Goal: Communication & Community: Answer question/provide support

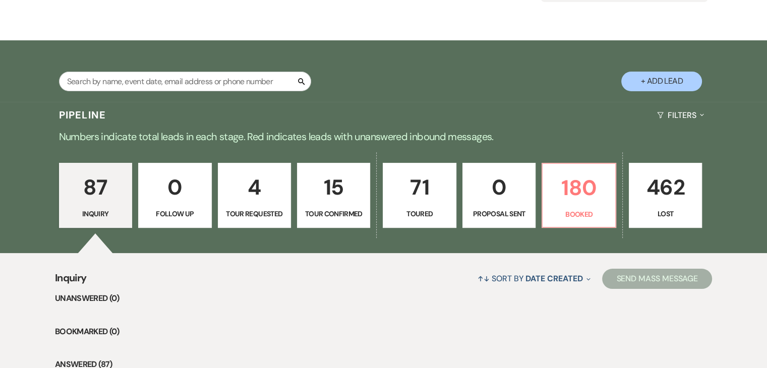
scroll to position [139, 0]
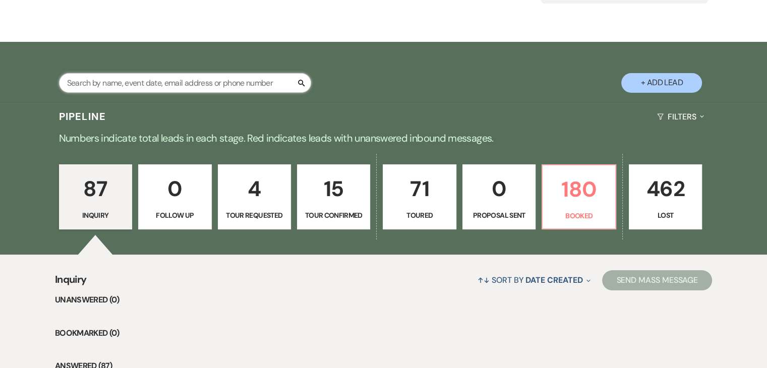
click at [250, 84] on input "text" at bounding box center [185, 83] width 252 height 20
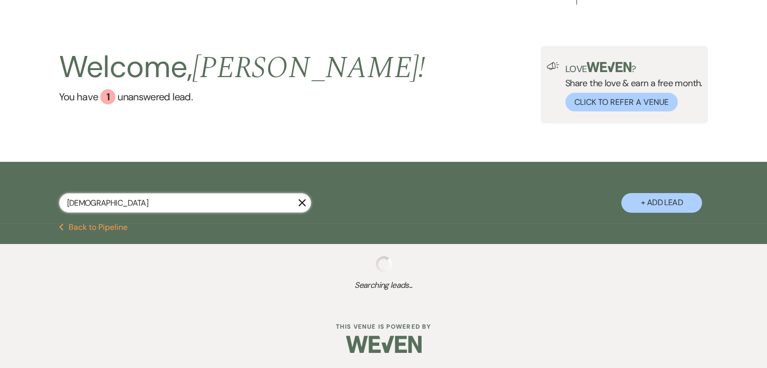
scroll to position [19, 0]
type input "[PERSON_NAME]"
select select "8"
select select "6"
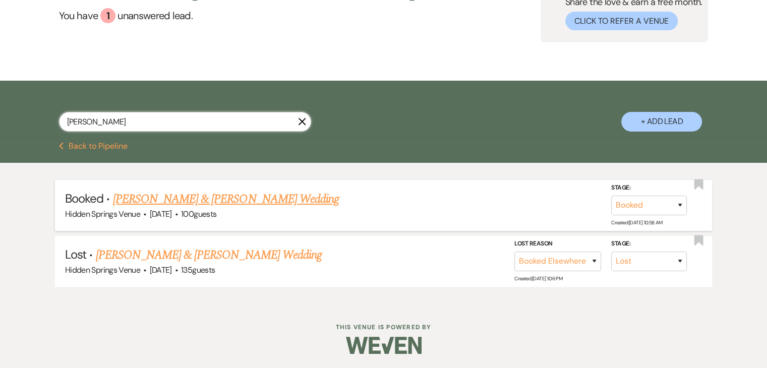
type input "[PERSON_NAME]"
click at [271, 198] on link "[PERSON_NAME] & [PERSON_NAME] Wedding" at bounding box center [226, 199] width 226 height 18
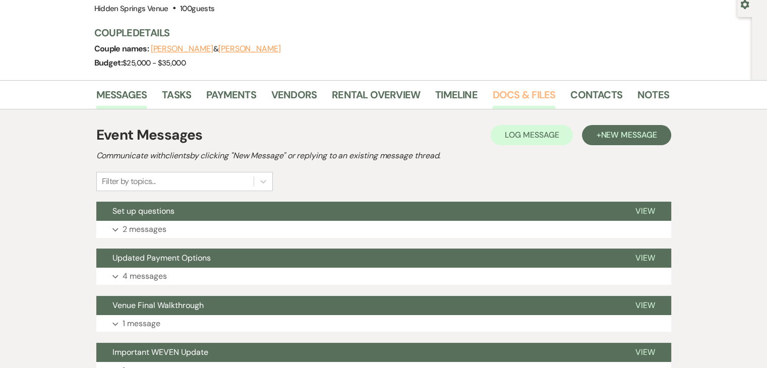
click at [521, 97] on link "Docs & Files" at bounding box center [523, 98] width 62 height 22
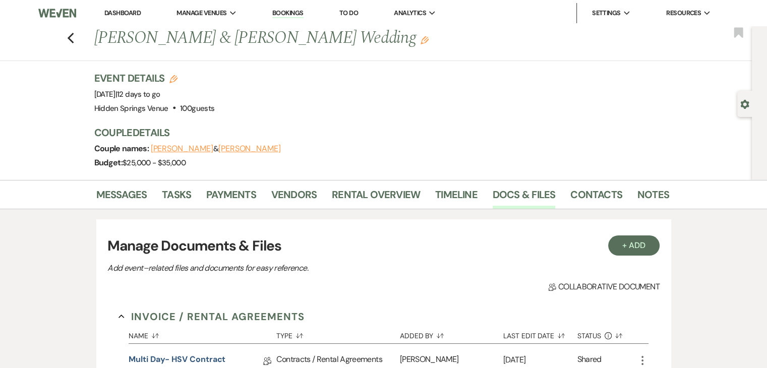
click at [130, 16] on link "Dashboard" at bounding box center [122, 13] width 36 height 9
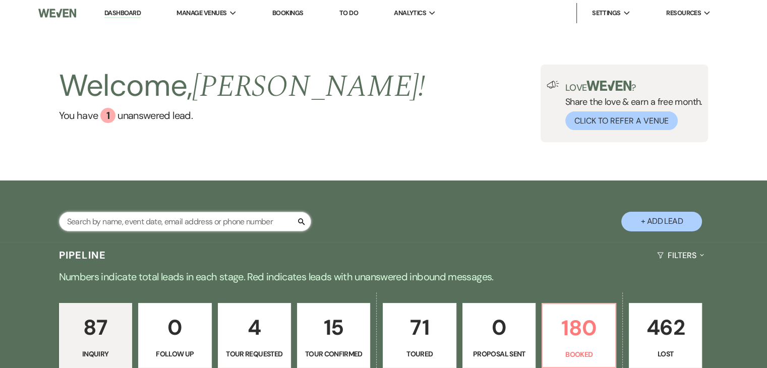
click at [271, 223] on input "text" at bounding box center [185, 222] width 252 height 20
type input "[PERSON_NAME]"
select select "8"
select select "5"
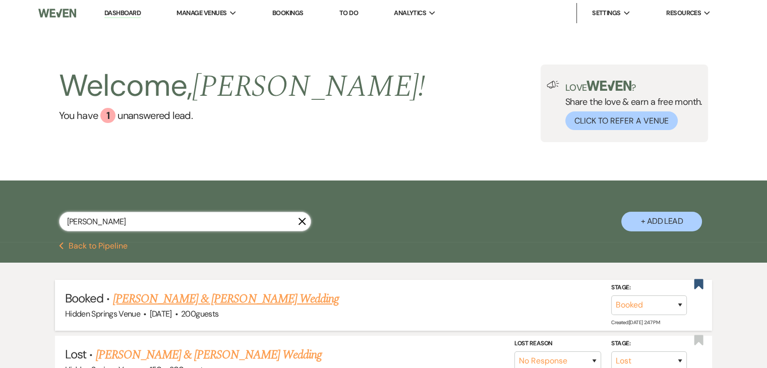
type input "[PERSON_NAME]"
click at [292, 299] on link "[PERSON_NAME] & [PERSON_NAME] Wedding" at bounding box center [226, 299] width 226 height 18
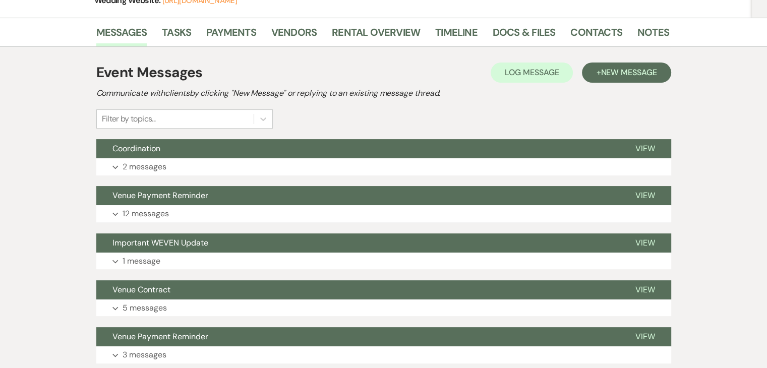
scroll to position [179, 0]
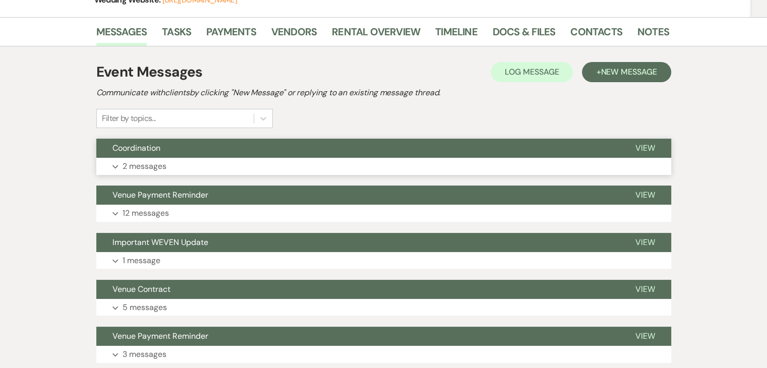
click at [260, 164] on button "Expand 2 messages" at bounding box center [383, 166] width 575 height 17
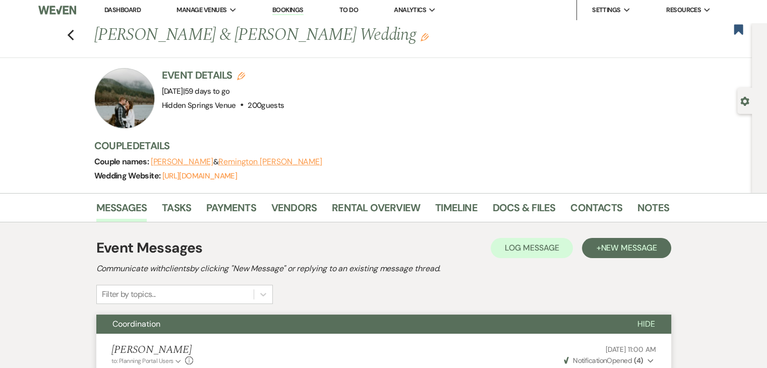
scroll to position [0, 0]
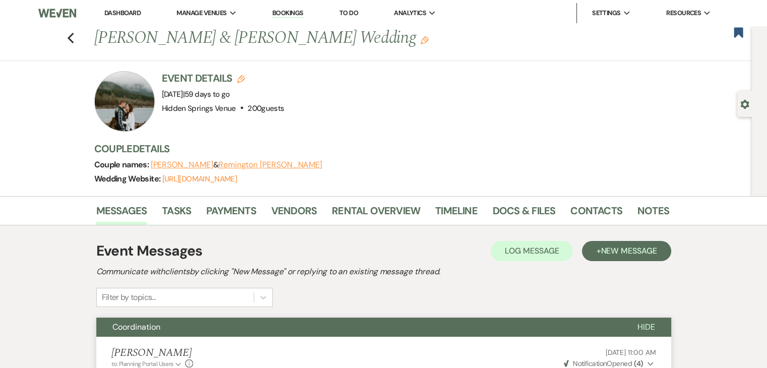
click at [129, 10] on link "Dashboard" at bounding box center [122, 13] width 36 height 9
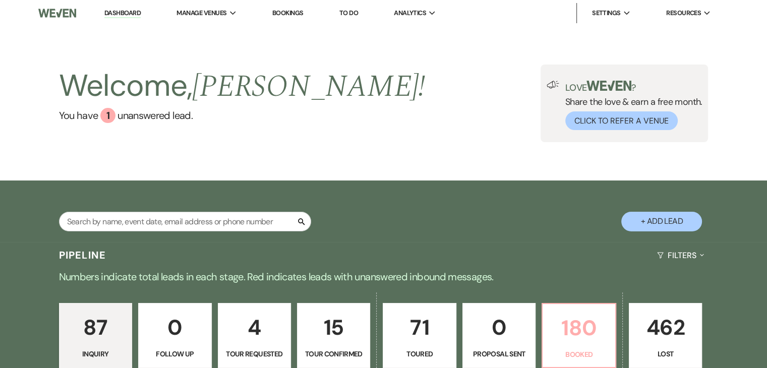
click at [581, 327] on p "180" at bounding box center [578, 328] width 60 height 34
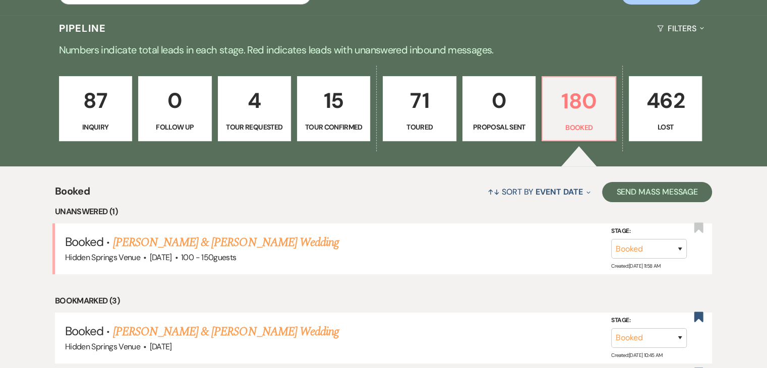
scroll to position [229, 0]
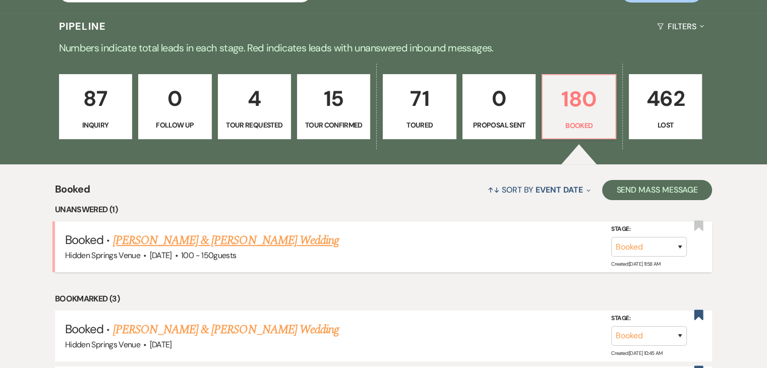
click at [295, 246] on link "[PERSON_NAME] & [PERSON_NAME] Wedding" at bounding box center [226, 240] width 226 height 18
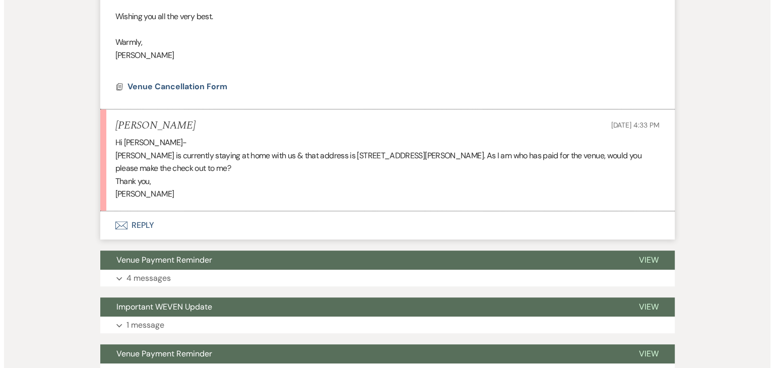
scroll to position [500, 0]
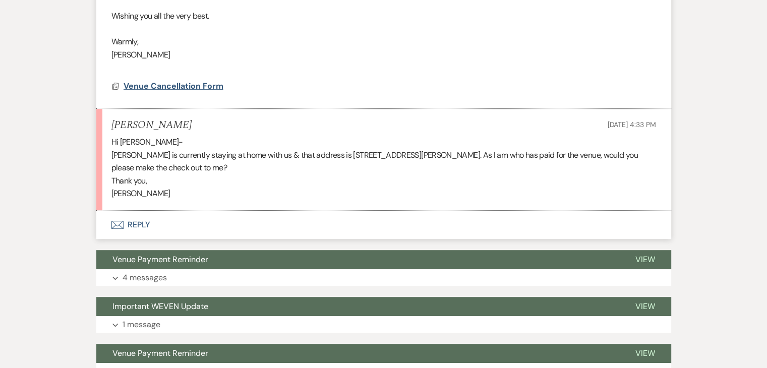
click at [179, 85] on span "Venue Cancellation Form" at bounding box center [173, 86] width 100 height 11
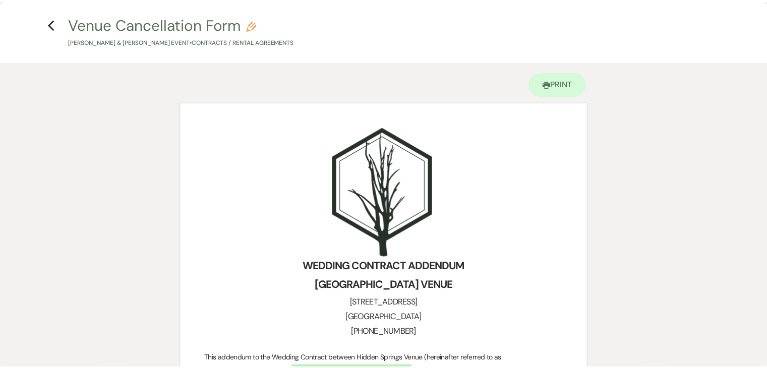
scroll to position [10, 0]
click at [50, 24] on use "button" at bounding box center [51, 24] width 7 height 11
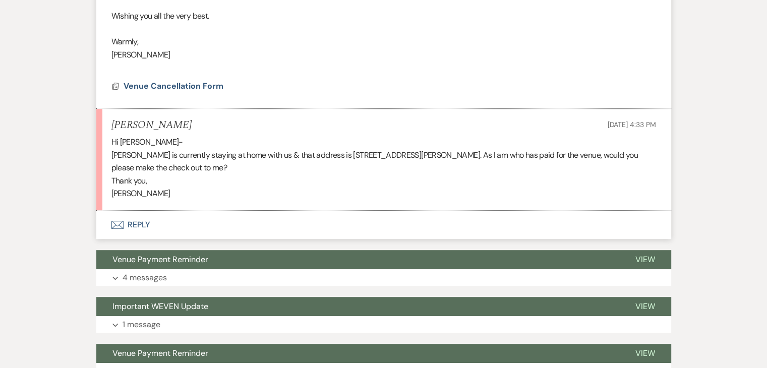
click at [138, 220] on button "Envelope Reply" at bounding box center [383, 225] width 575 height 28
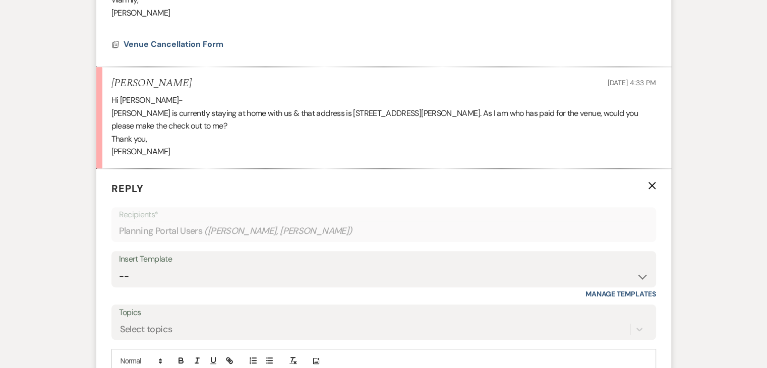
scroll to position [675, 0]
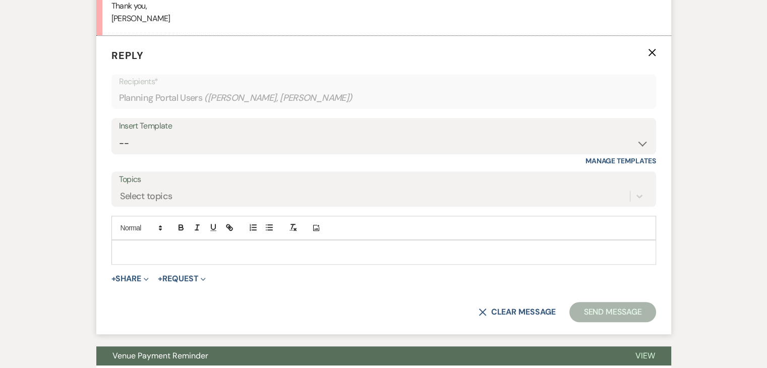
click at [174, 254] on p at bounding box center [383, 251] width 528 height 11
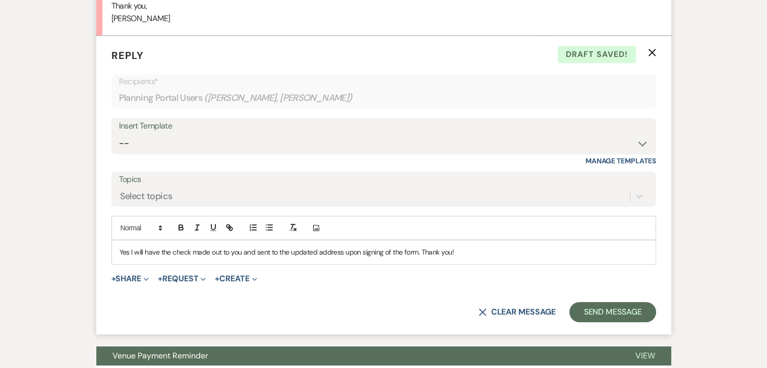
click at [414, 250] on p "Yes I will have the check made out to you and sent to the updated address upon …" at bounding box center [383, 251] width 528 height 11
click at [518, 253] on p "Yes I will have the check made out to you and sent to the updated address when …" at bounding box center [383, 251] width 528 height 11
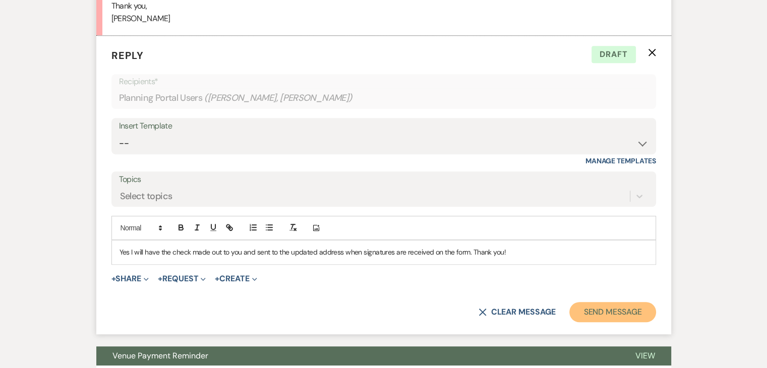
click at [601, 315] on button "Send Message" at bounding box center [612, 312] width 86 height 20
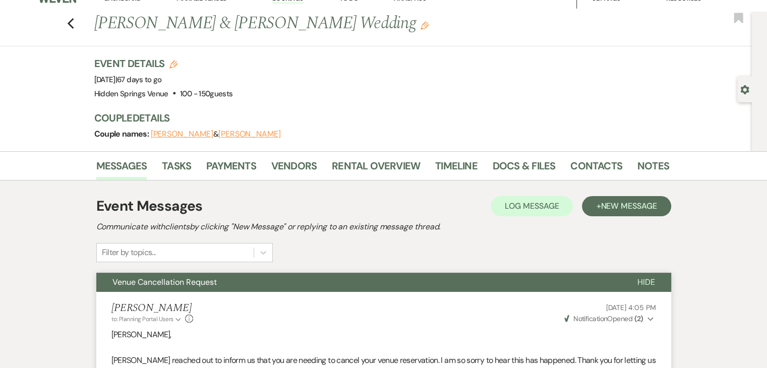
scroll to position [0, 0]
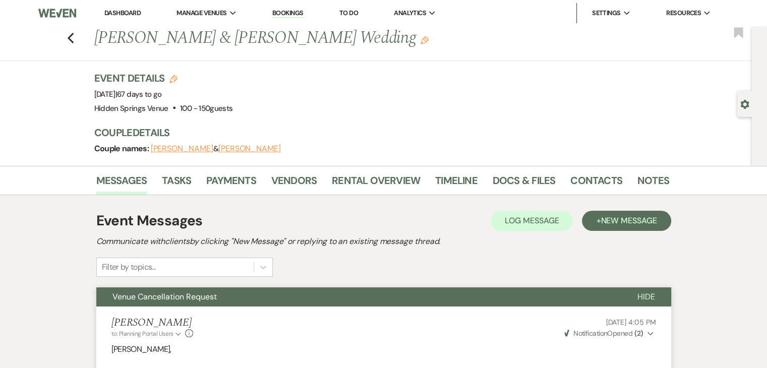
click at [104, 13] on li "Dashboard" at bounding box center [122, 13] width 46 height 20
click at [115, 15] on link "Dashboard" at bounding box center [122, 13] width 36 height 9
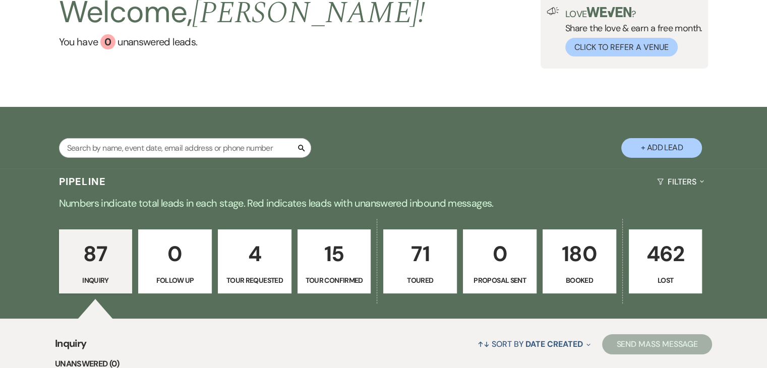
scroll to position [73, 0]
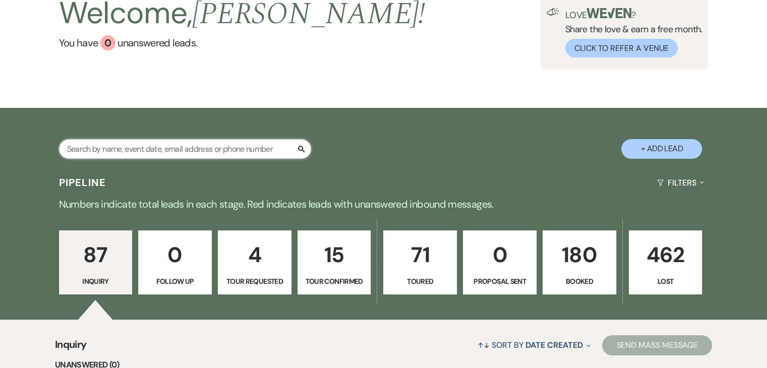
click at [236, 146] on input "text" at bounding box center [185, 149] width 252 height 20
type input "[PERSON_NAME]"
select select "8"
select select "6"
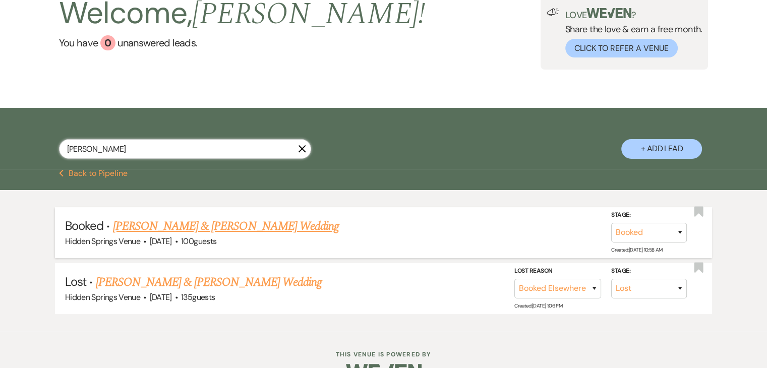
type input "[PERSON_NAME]"
click at [243, 222] on link "[PERSON_NAME] & [PERSON_NAME] Wedding" at bounding box center [226, 226] width 226 height 18
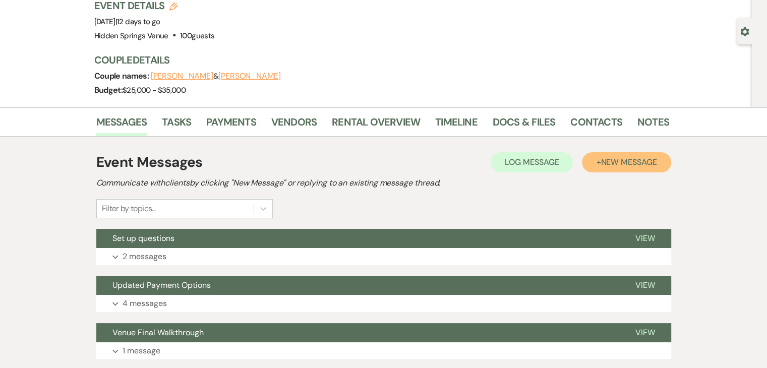
click at [632, 157] on span "New Message" at bounding box center [628, 162] width 56 height 11
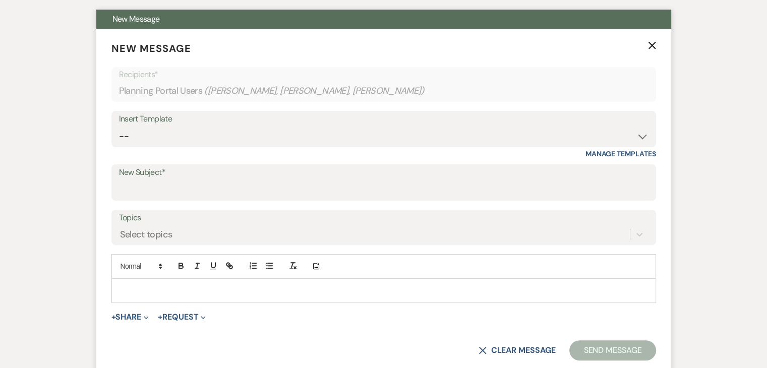
scroll to position [292, 0]
click at [273, 181] on input "New Subject*" at bounding box center [383, 189] width 529 height 20
type input "Final Walk Through: Follow up"
click at [229, 291] on p at bounding box center [383, 289] width 528 height 11
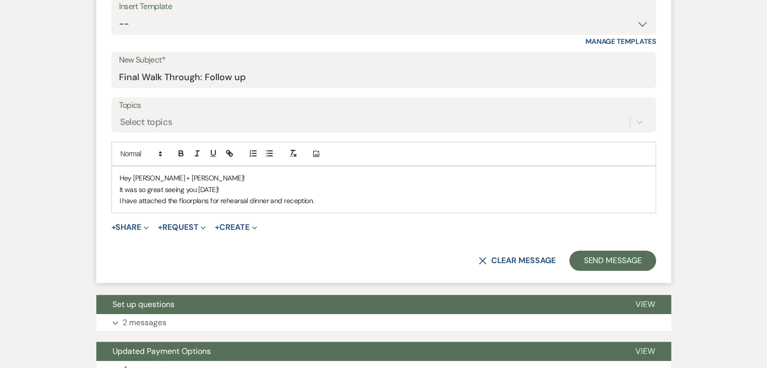
scroll to position [407, 0]
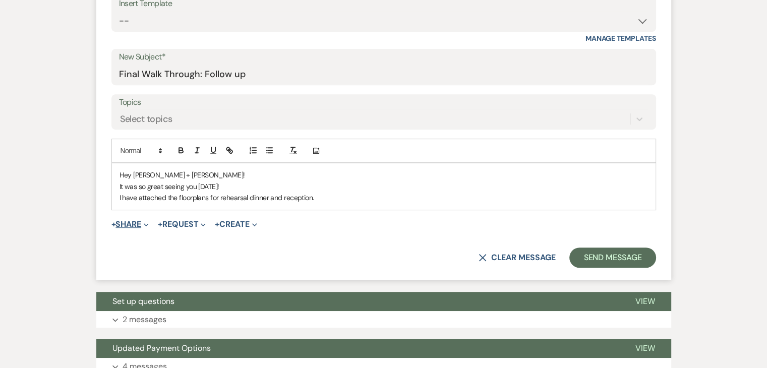
click at [134, 220] on button "+ Share Expand" at bounding box center [130, 224] width 38 height 8
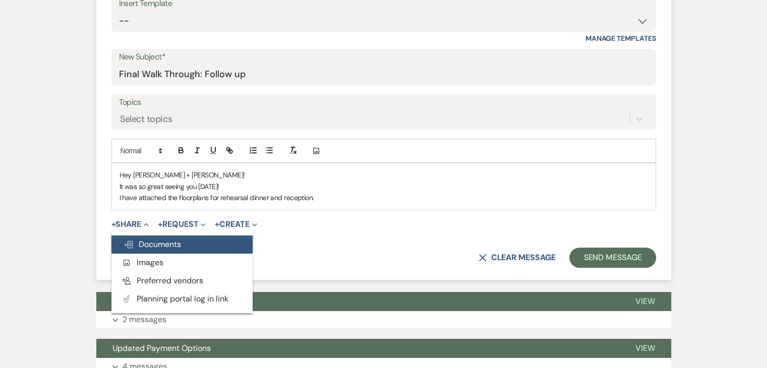
click at [148, 240] on span "Doc Upload Documents" at bounding box center [151, 244] width 57 height 11
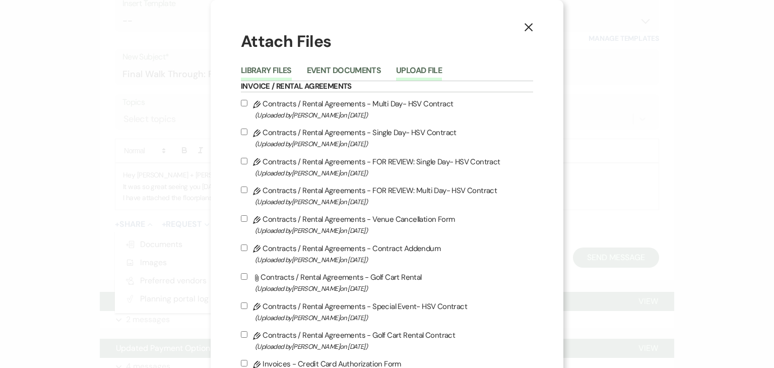
click at [418, 75] on button "Upload File" at bounding box center [419, 74] width 46 height 14
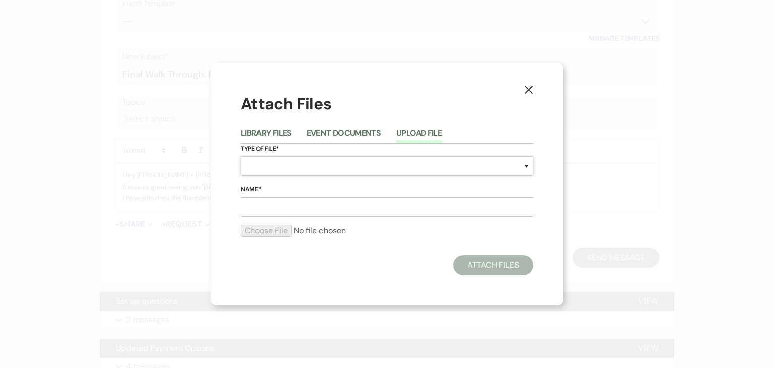
click at [323, 169] on select "Special Event Insurance Vendor Certificate of Insurance Contracts / Rental Agre…" at bounding box center [387, 166] width 292 height 20
select select "24"
click at [241, 156] on select "Special Event Insurance Vendor Certificate of Insurance Contracts / Rental Agre…" at bounding box center [387, 166] width 292 height 20
click at [293, 211] on input "Name*" at bounding box center [387, 207] width 292 height 20
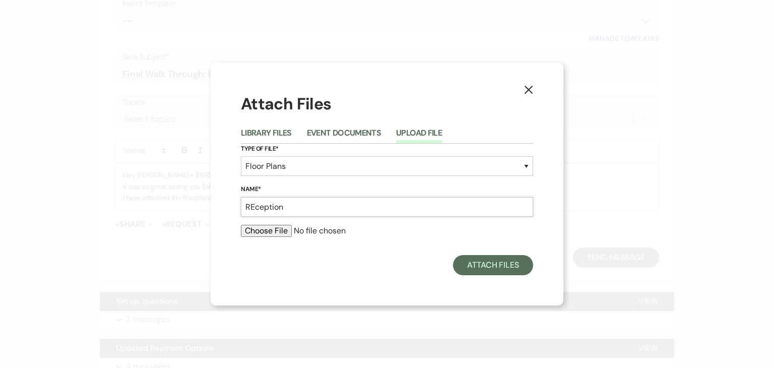
type input "Reception Floorplan"
click at [278, 230] on input "file" at bounding box center [387, 231] width 292 height 12
type input "C:\fakepath\[PERSON_NAME] + [PERSON_NAME] Reception.pdf"
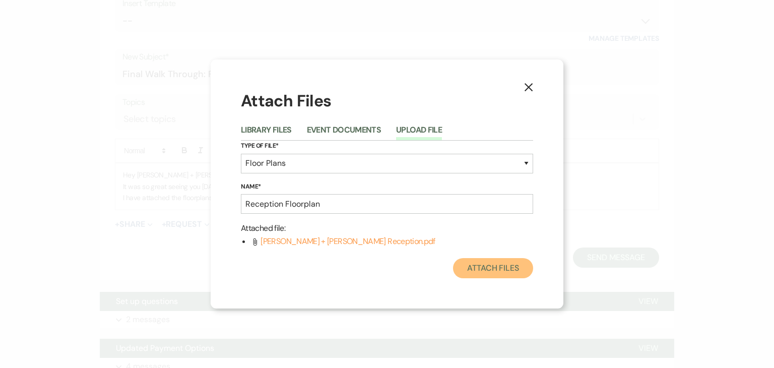
click at [487, 272] on button "Attach Files" at bounding box center [493, 268] width 80 height 20
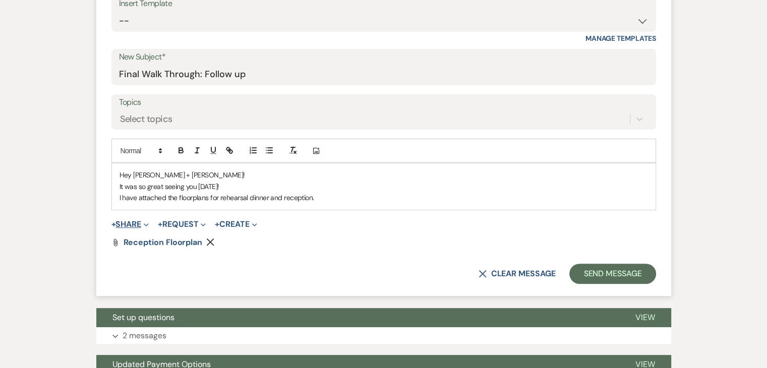
click at [124, 224] on button "+ Share Expand" at bounding box center [130, 224] width 38 height 8
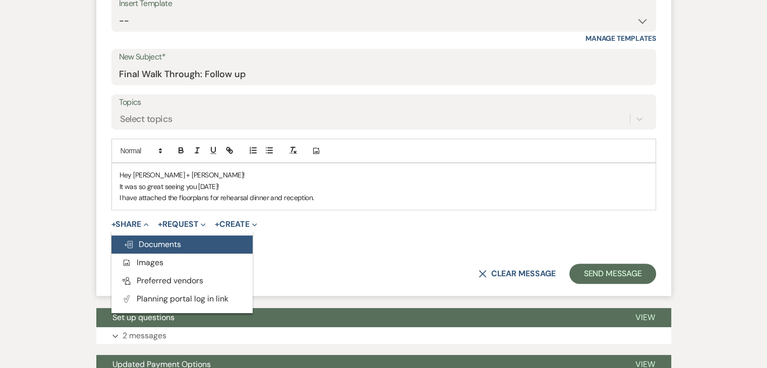
click at [148, 240] on span "Doc Upload Documents" at bounding box center [151, 244] width 57 height 11
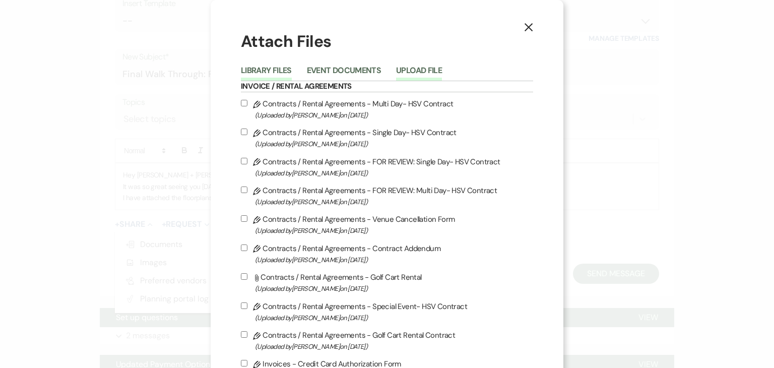
click at [405, 69] on button "Upload File" at bounding box center [419, 74] width 46 height 14
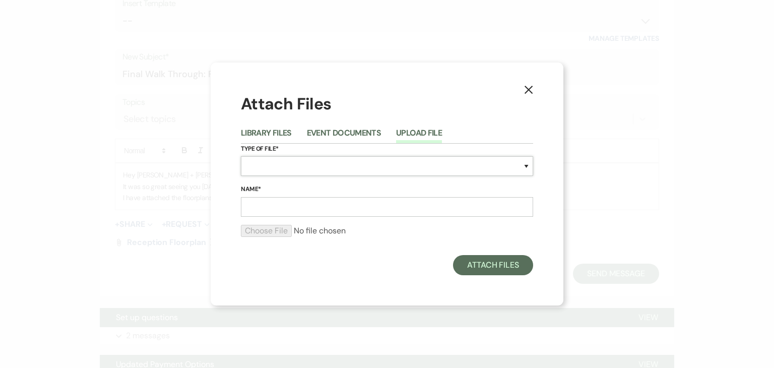
click at [350, 172] on select "Special Event Insurance Vendor Certificate of Insurance Contracts / Rental Agre…" at bounding box center [387, 166] width 292 height 20
select select "24"
click at [241, 156] on select "Special Event Insurance Vendor Certificate of Insurance Contracts / Rental Agre…" at bounding box center [387, 166] width 292 height 20
click at [306, 205] on input "Name*" at bounding box center [387, 207] width 292 height 20
type input "Rehearsal Dinner"
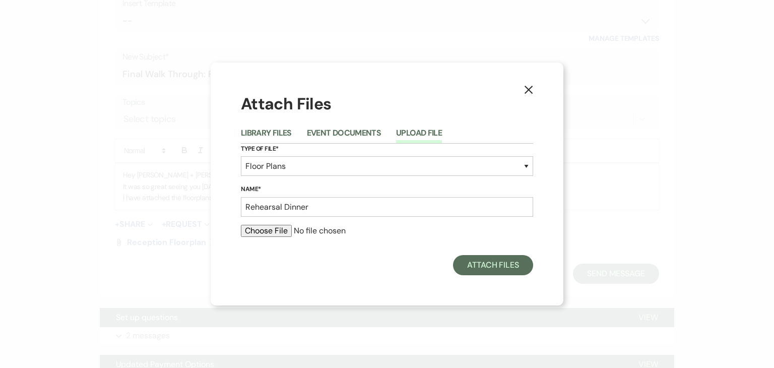
click at [269, 229] on input "file" at bounding box center [387, 231] width 292 height 12
type input "C:\fakepath\[PERSON_NAME] + [PERSON_NAME] Dinner.pdf"
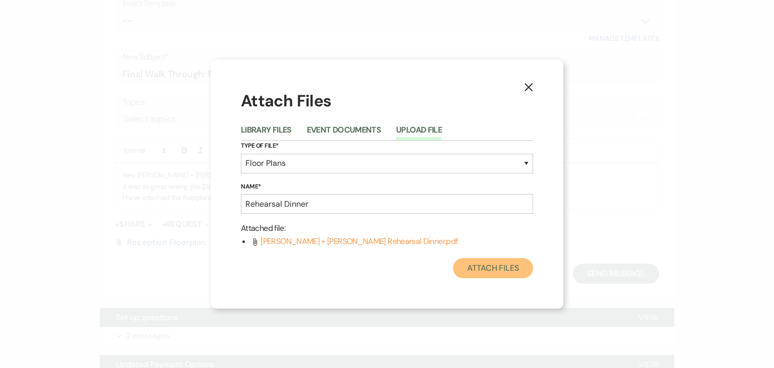
click at [478, 275] on button "Attach Files" at bounding box center [493, 268] width 80 height 20
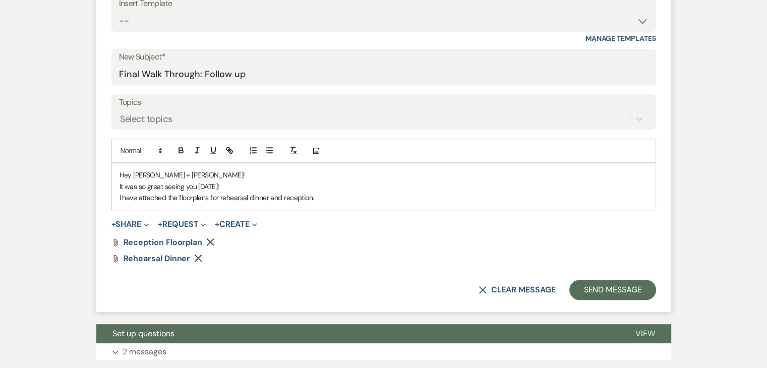
click at [328, 199] on p "I have attached the floorplans for rehearsal dinner and reception." at bounding box center [383, 197] width 528 height 11
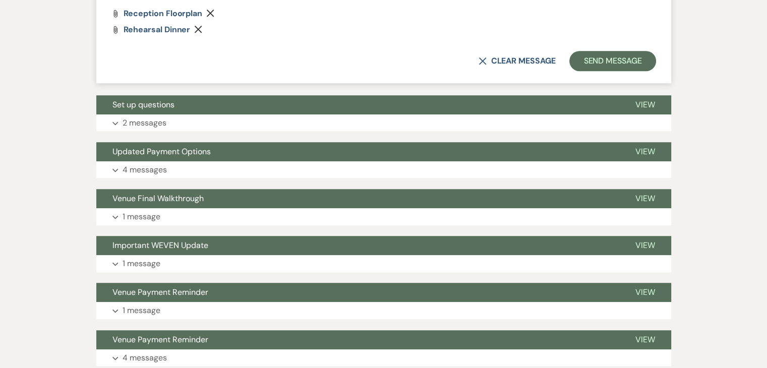
scroll to position [694, 0]
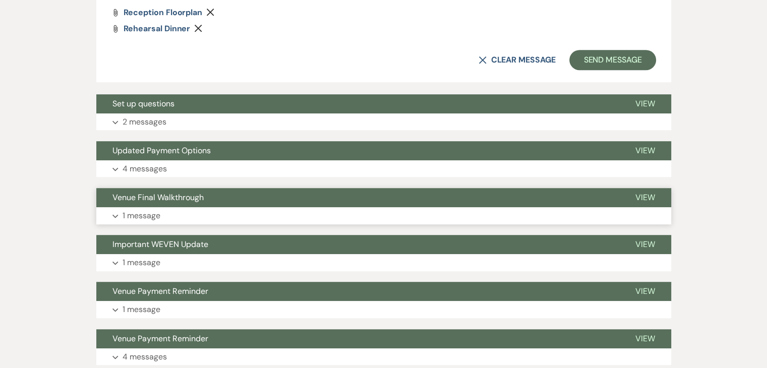
click at [291, 207] on button "Expand 1 message" at bounding box center [383, 215] width 575 height 17
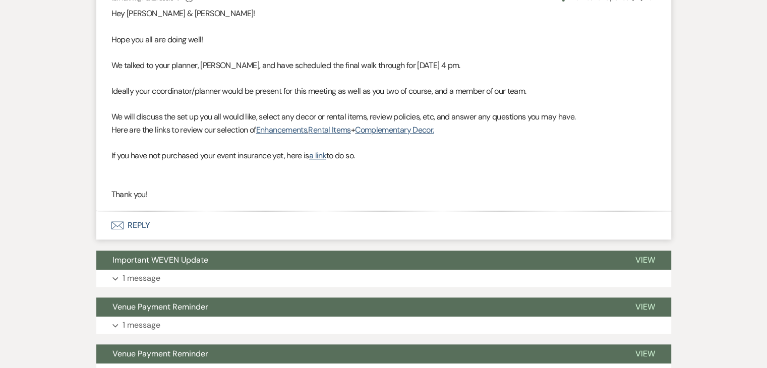
scroll to position [929, 0]
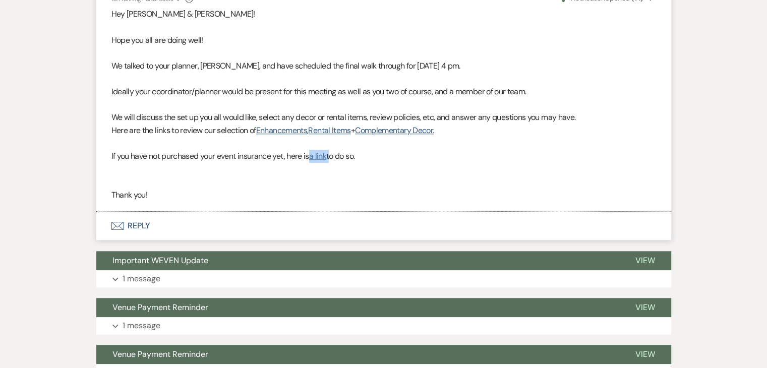
drag, startPoint x: 332, startPoint y: 156, endPoint x: 313, endPoint y: 155, distance: 18.7
click at [313, 155] on p "If you have not purchased your event insurance yet, here is a link to do so." at bounding box center [383, 156] width 544 height 13
copy p "a link"
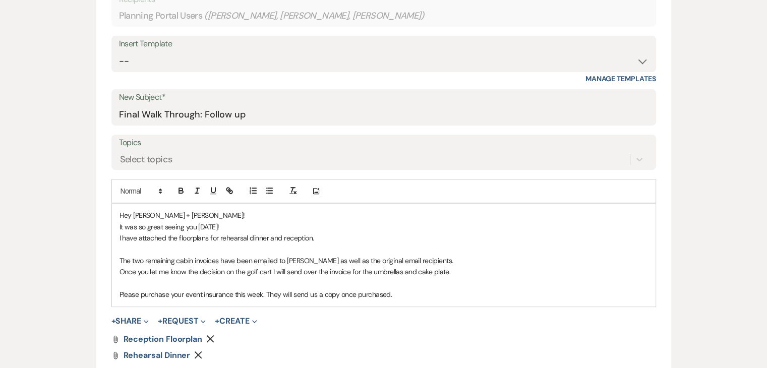
scroll to position [366, 0]
click at [409, 291] on p "Please purchase your event insurance this week. They will send us a copy once p…" at bounding box center [383, 294] width 528 height 11
click at [434, 295] on p "Please purchase your event insurance this week. They will send us a copy once p…" at bounding box center [383, 294] width 528 height 11
click at [425, 294] on p "Please purchase your event insurance this week. They will send us a copy once p…" at bounding box center [383, 294] width 528 height 11
click at [436, 295] on p "Please purchase your event insurance this week. They will send us a copy once p…" at bounding box center [383, 294] width 528 height 11
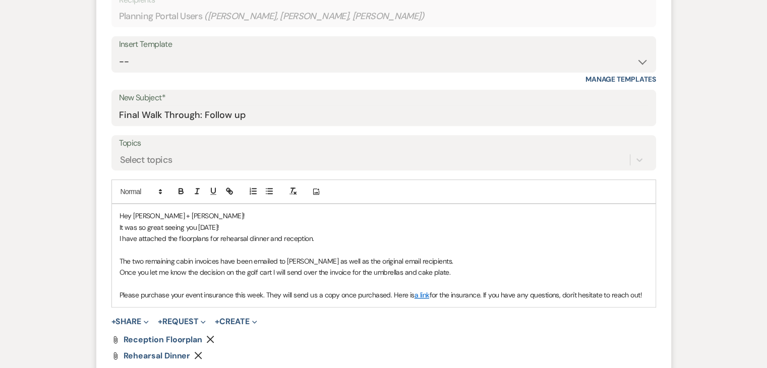
click at [622, 278] on p at bounding box center [383, 283] width 528 height 11
click at [481, 294] on span "for the insurance. If you have any questions, don't hesitate to reach out!" at bounding box center [535, 294] width 213 height 9
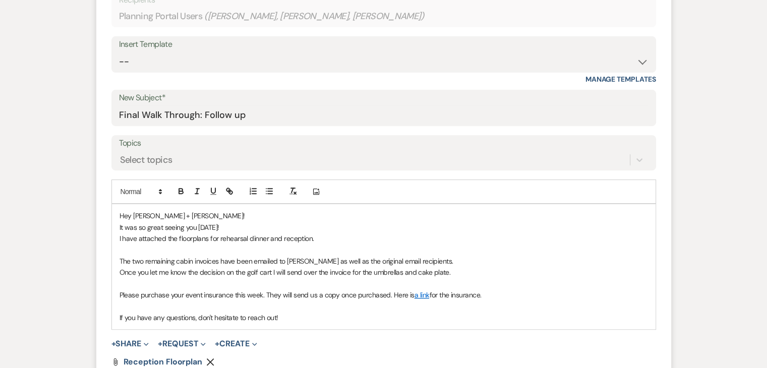
click at [117, 227] on div "Hey [PERSON_NAME] + [PERSON_NAME]! It was so great seeing you [DATE]! I have at…" at bounding box center [383, 266] width 543 height 125
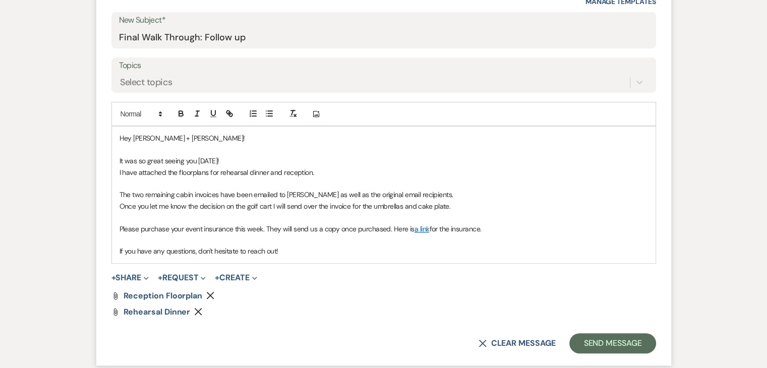
scroll to position [445, 0]
click at [290, 253] on p "If you have any questions, don't hesitate to reach out!" at bounding box center [383, 249] width 528 height 11
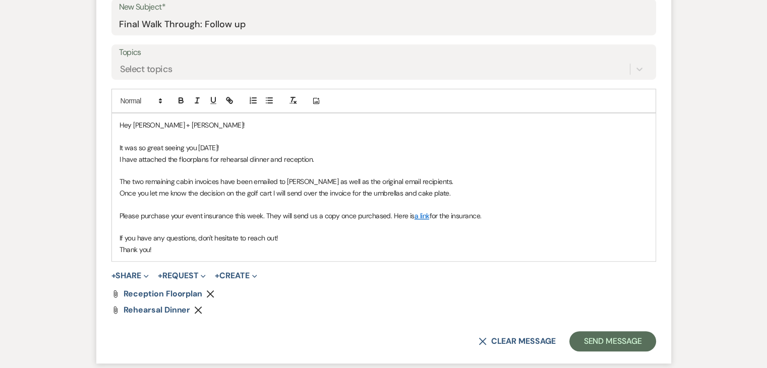
scroll to position [458, 0]
click at [459, 188] on p "Once you let me know the decision on the golf cart I will send over the invoice…" at bounding box center [383, 191] width 528 height 11
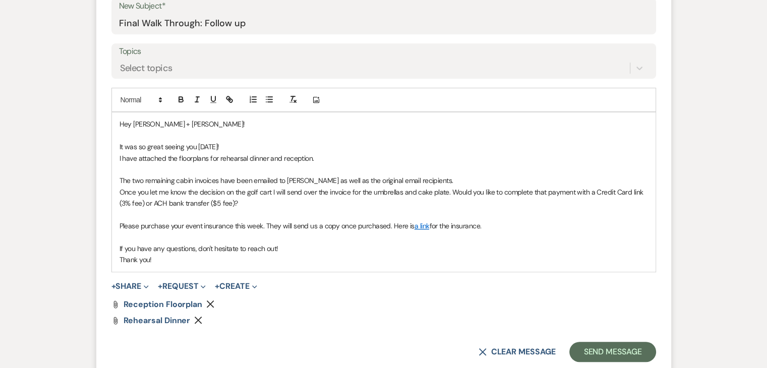
click at [495, 214] on p at bounding box center [383, 214] width 528 height 11
click at [247, 200] on p "Once you let me know the decision on the golf cart I will send over the invoice…" at bounding box center [383, 197] width 528 height 23
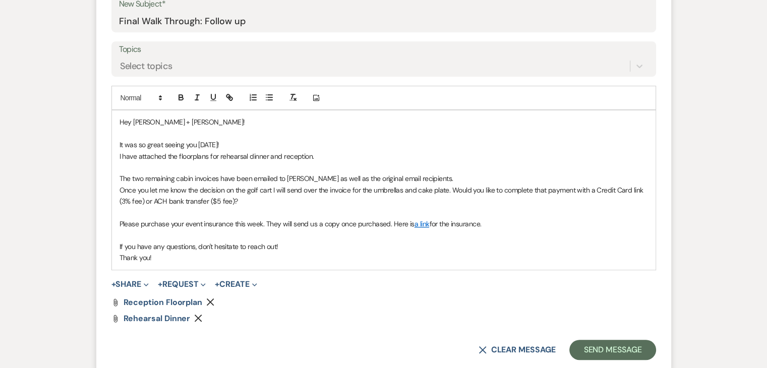
scroll to position [460, 0]
click at [598, 344] on button "Send Message" at bounding box center [612, 350] width 86 height 20
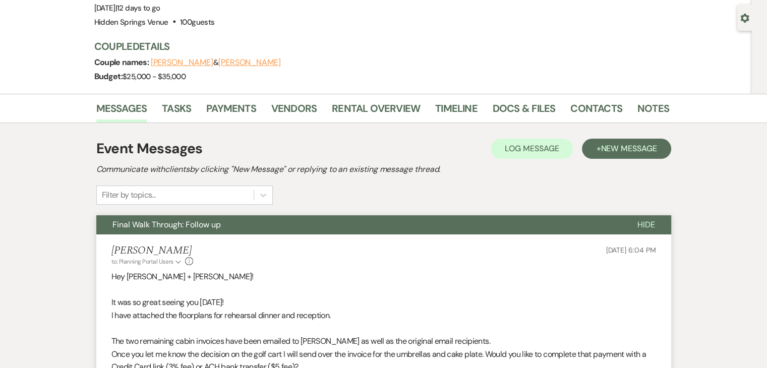
scroll to position [0, 0]
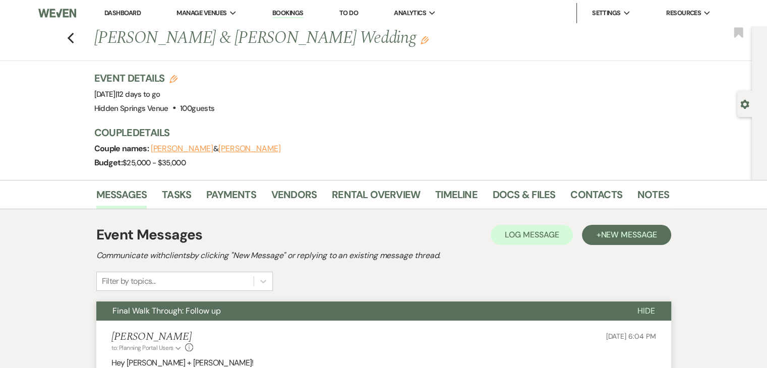
click at [117, 11] on link "Dashboard" at bounding box center [122, 13] width 36 height 9
